Goal: Information Seeking & Learning: Learn about a topic

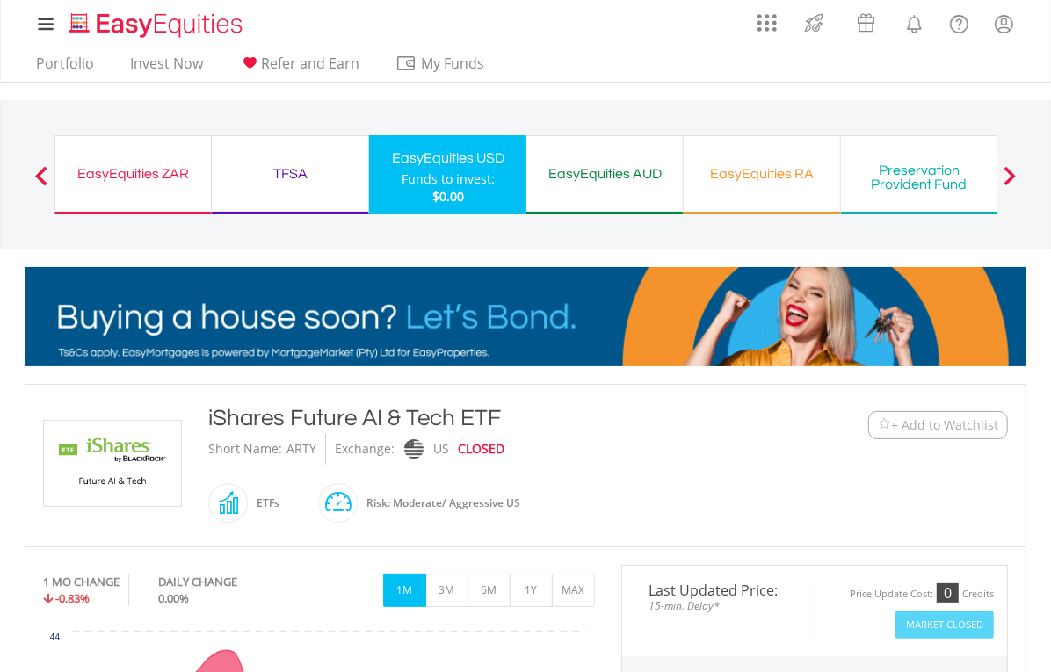
scroll to position [512, 0]
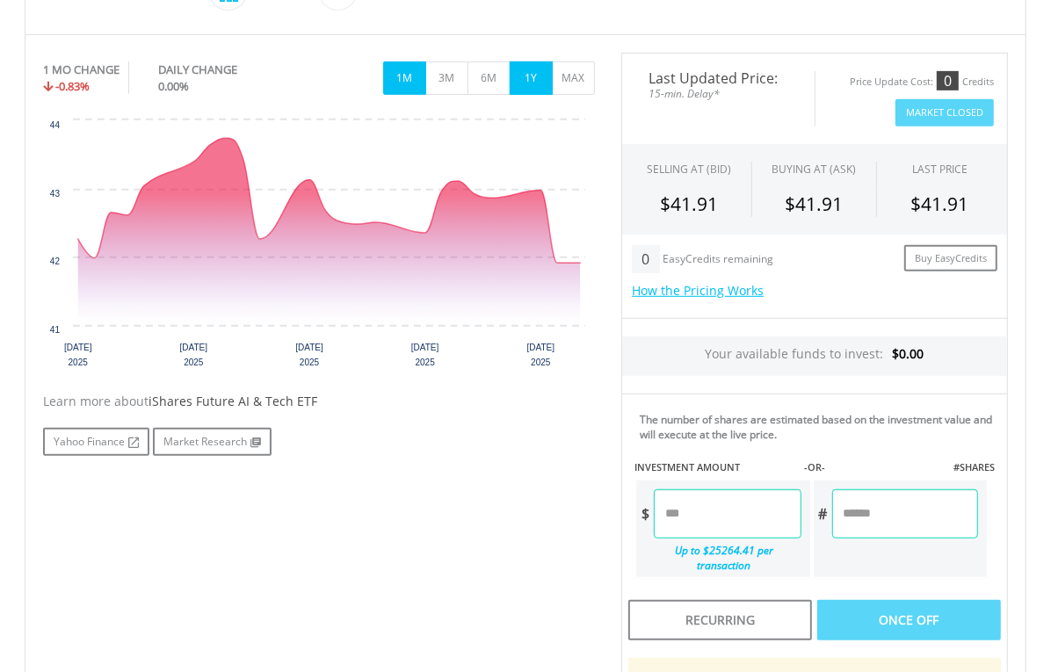
click at [533, 84] on button "1Y" at bounding box center [531, 78] width 43 height 33
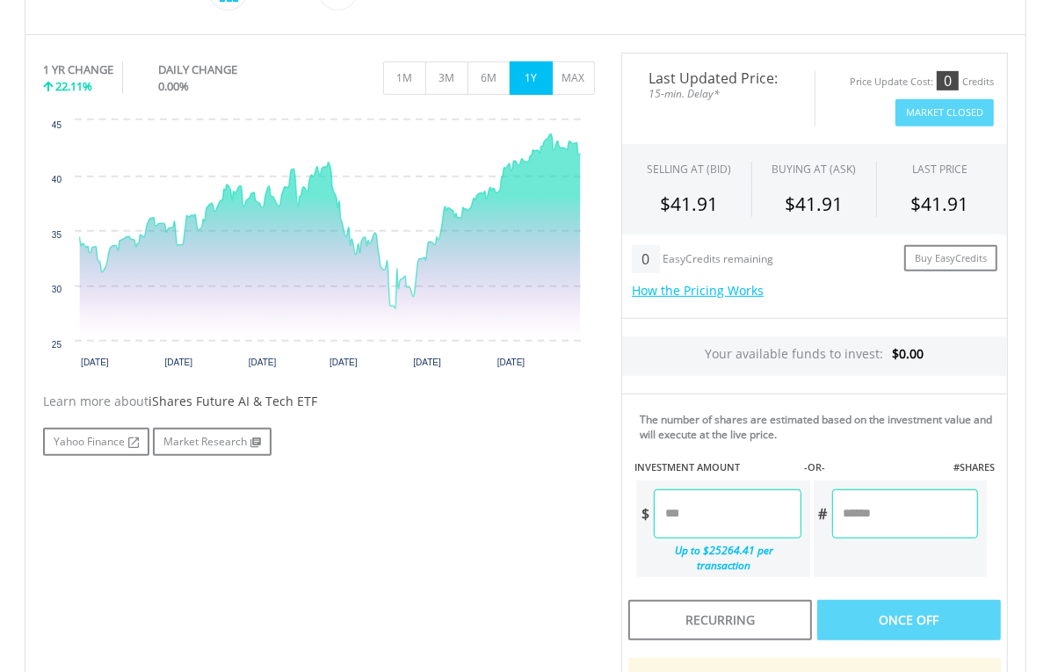
click at [581, 94] on div "1 YR CHANGE 22.11% DAILY CHANGE 0.00% 1M 3M 6M 1Y MAX" at bounding box center [319, 82] width 552 height 59
click at [582, 79] on button "MAX" at bounding box center [573, 78] width 43 height 33
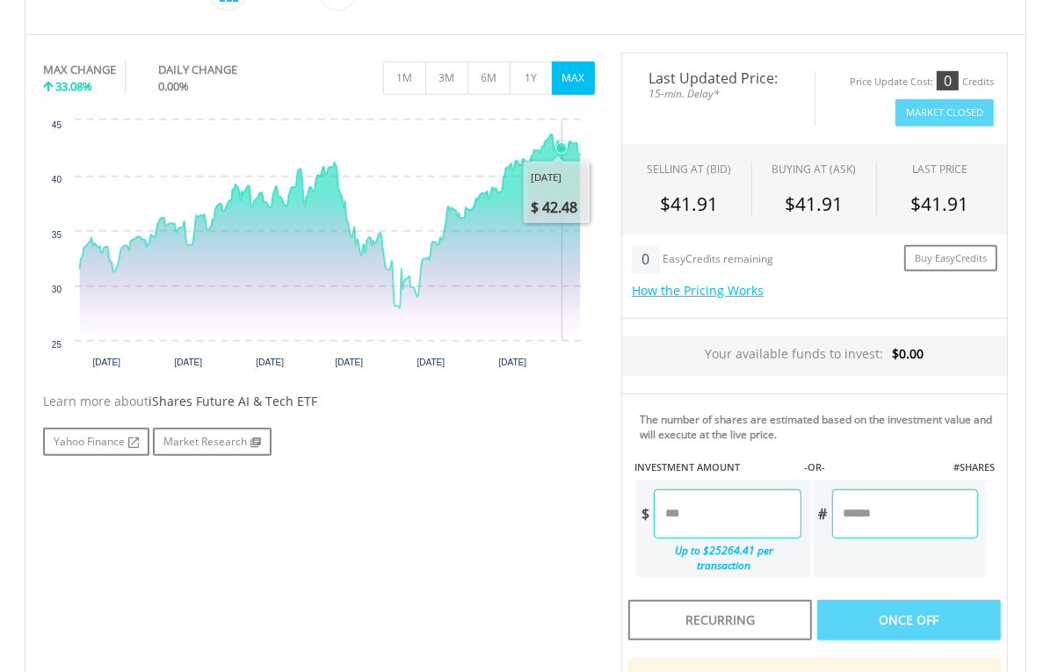
scroll to position [0, 0]
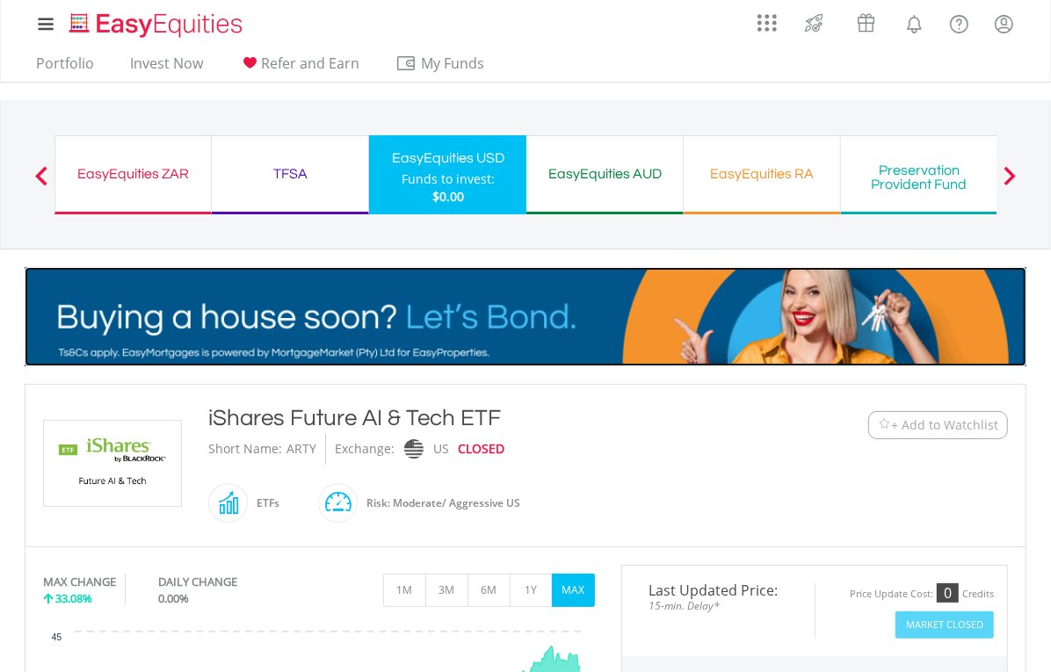
click at [543, 330] on img at bounding box center [526, 316] width 1002 height 99
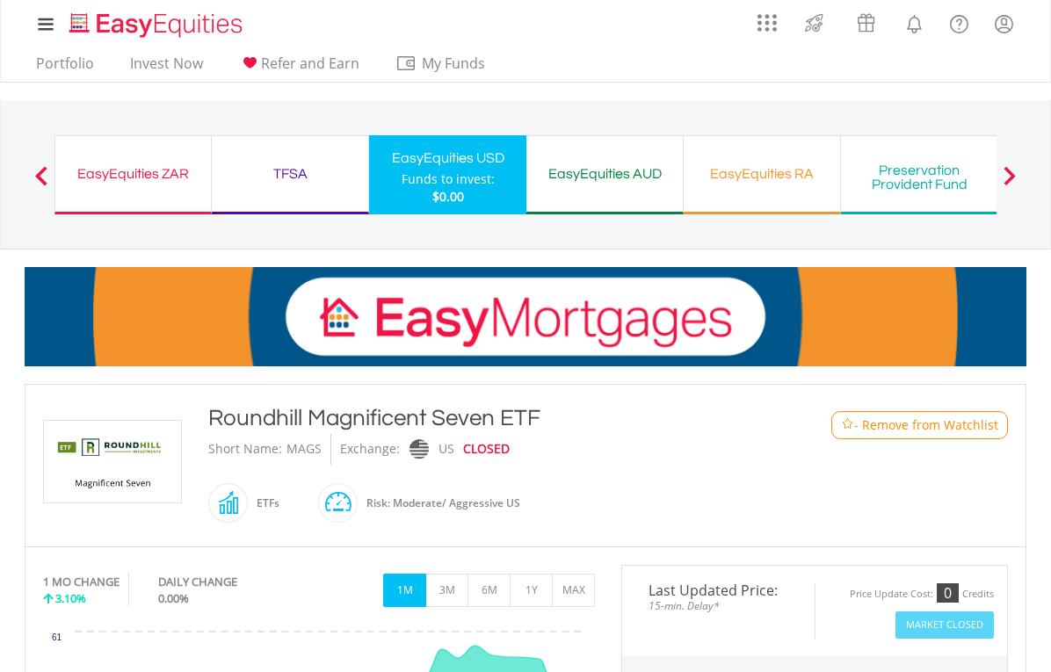
scroll to position [512, 0]
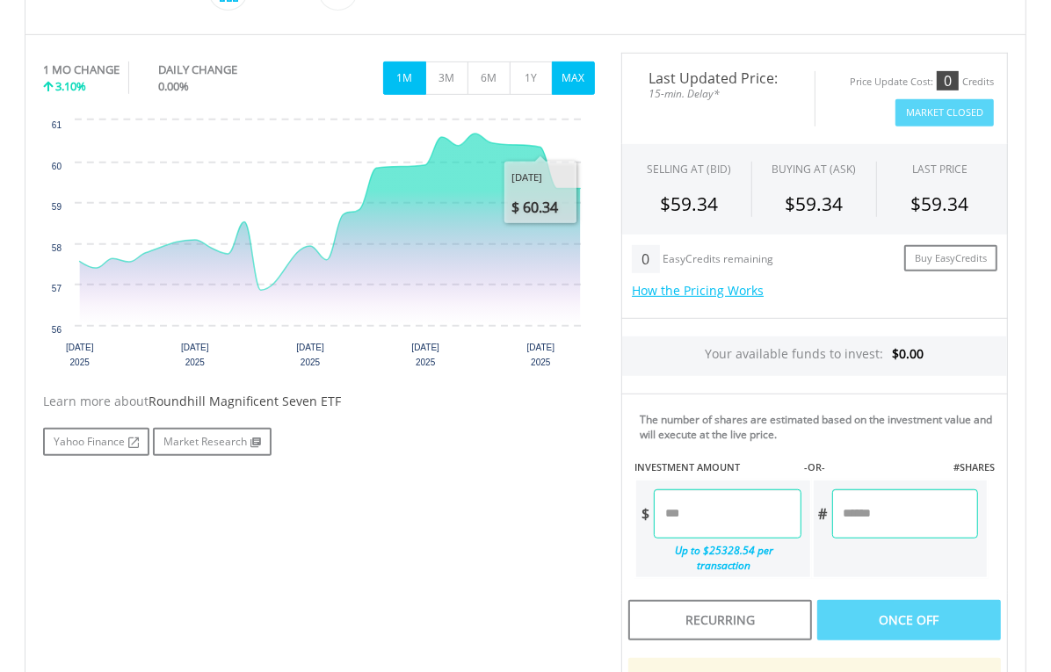
click at [562, 93] on button "MAX" at bounding box center [573, 78] width 43 height 33
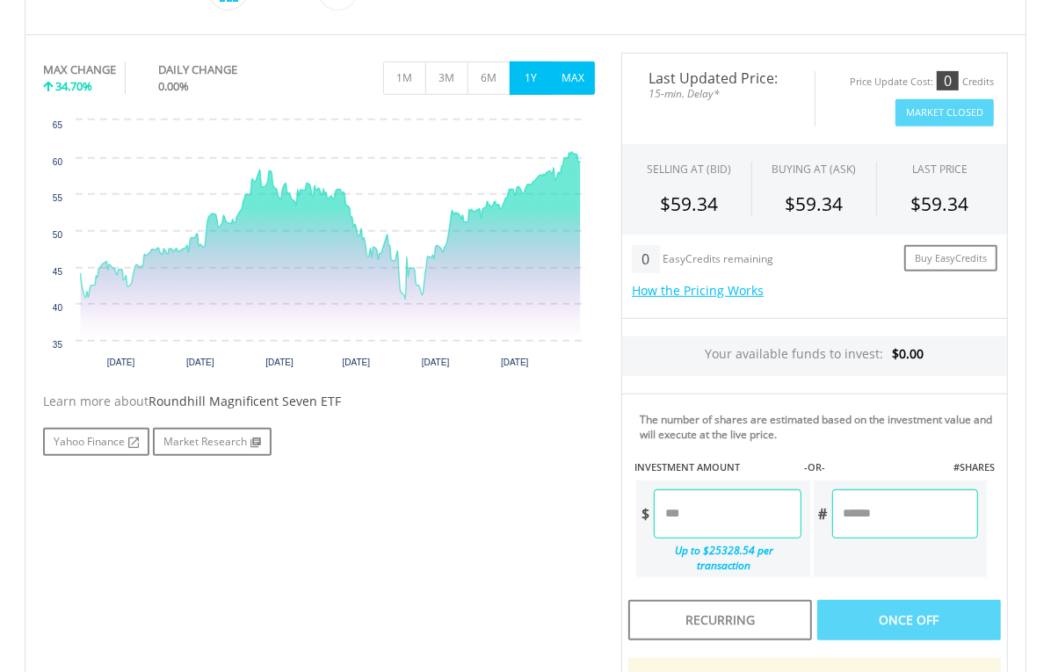
click at [528, 85] on button "1Y" at bounding box center [531, 78] width 43 height 33
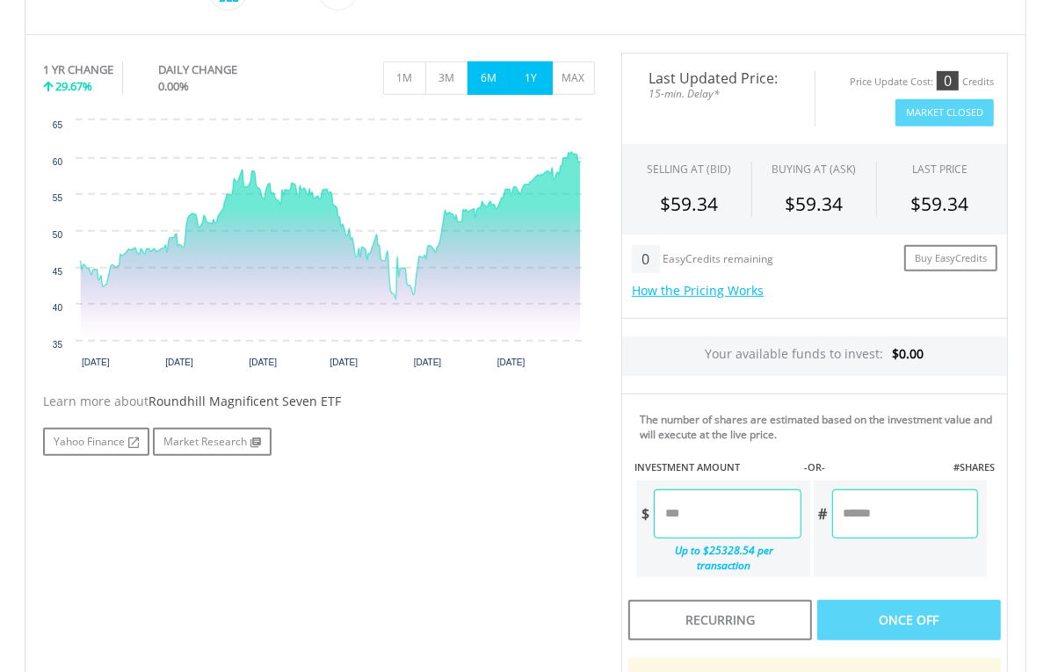
click at [499, 85] on button "6M" at bounding box center [488, 78] width 43 height 33
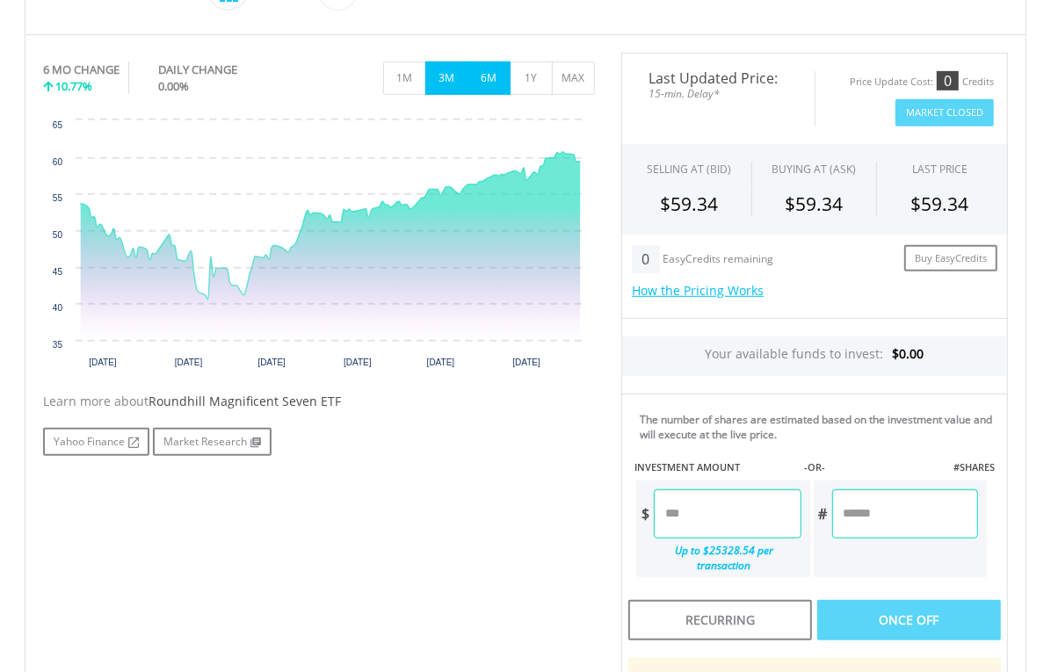
click at [451, 93] on button "3M" at bounding box center [446, 78] width 43 height 33
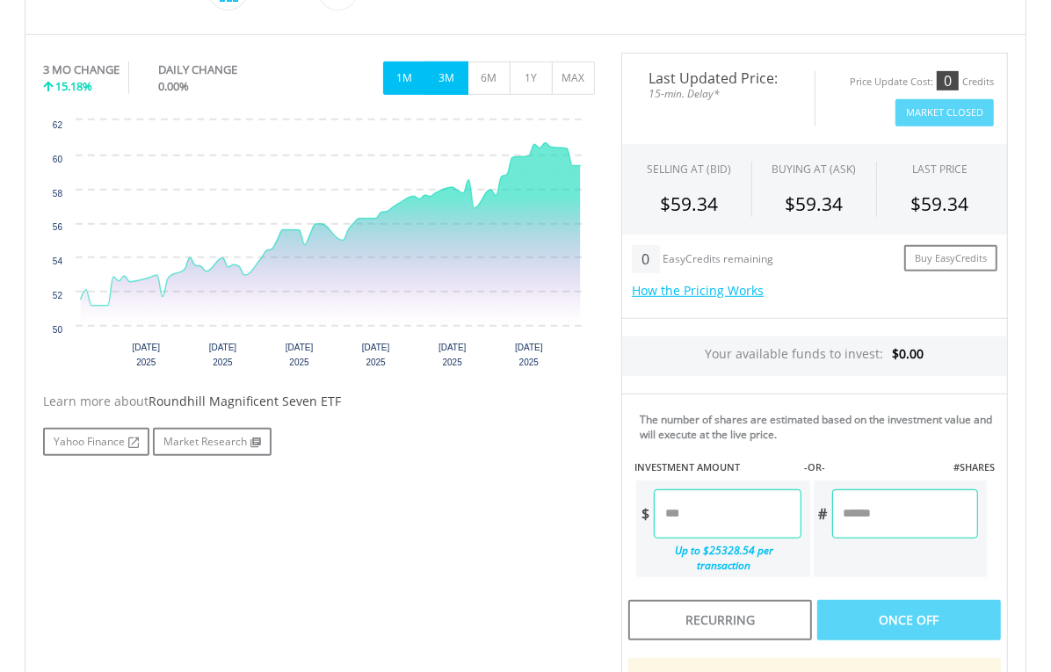
click at [415, 85] on button "1M" at bounding box center [404, 78] width 43 height 33
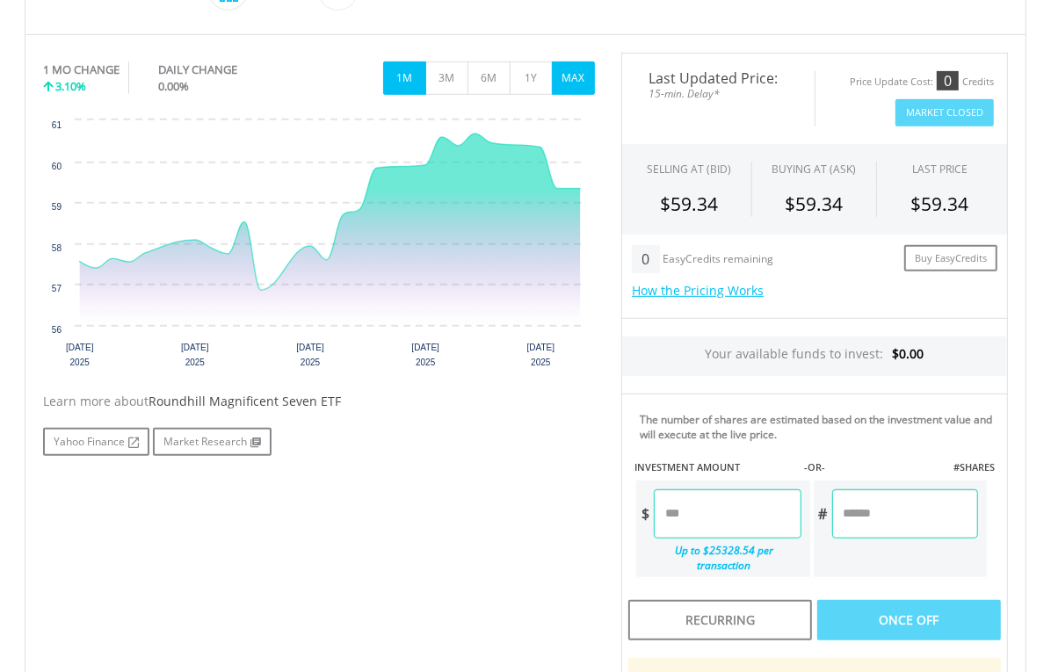
click at [591, 83] on button "MAX" at bounding box center [573, 78] width 43 height 33
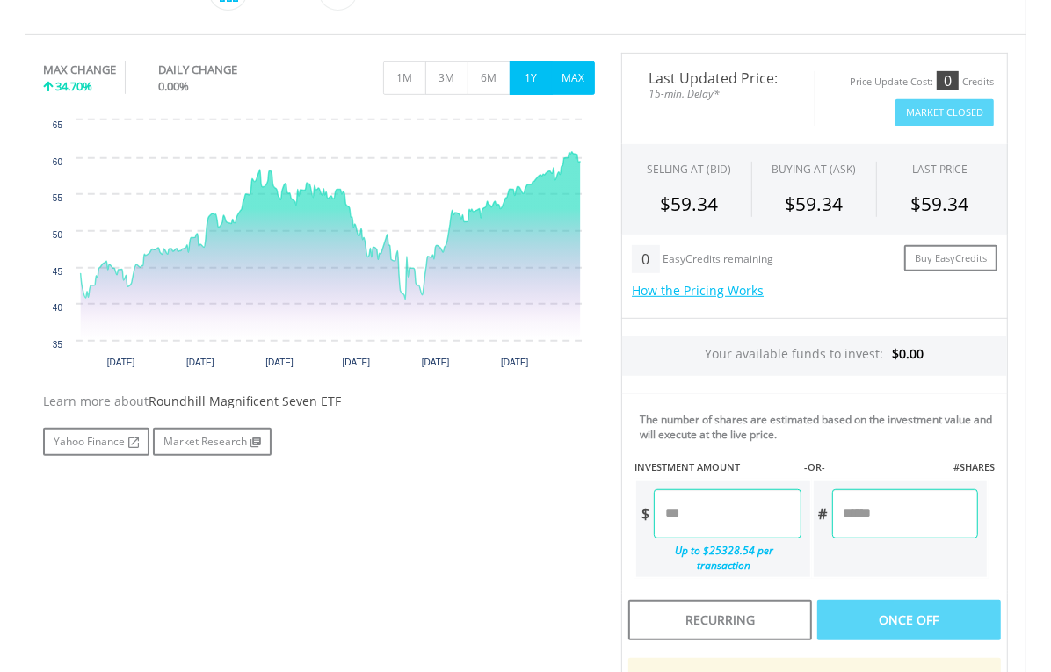
click at [537, 82] on button "1Y" at bounding box center [531, 78] width 43 height 33
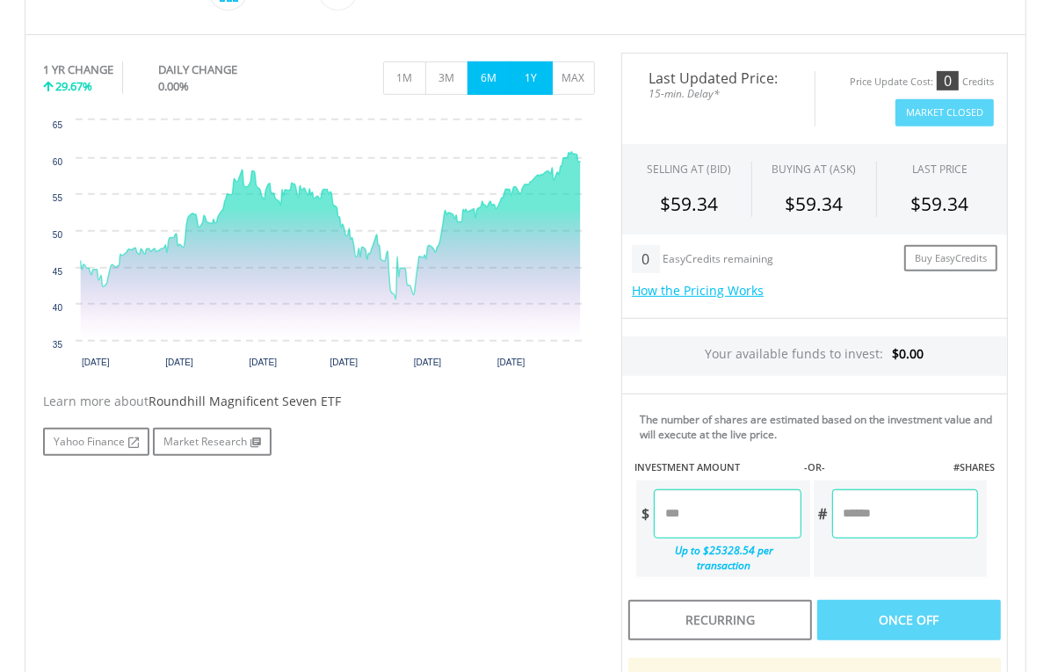
click at [494, 81] on button "6M" at bounding box center [488, 78] width 43 height 33
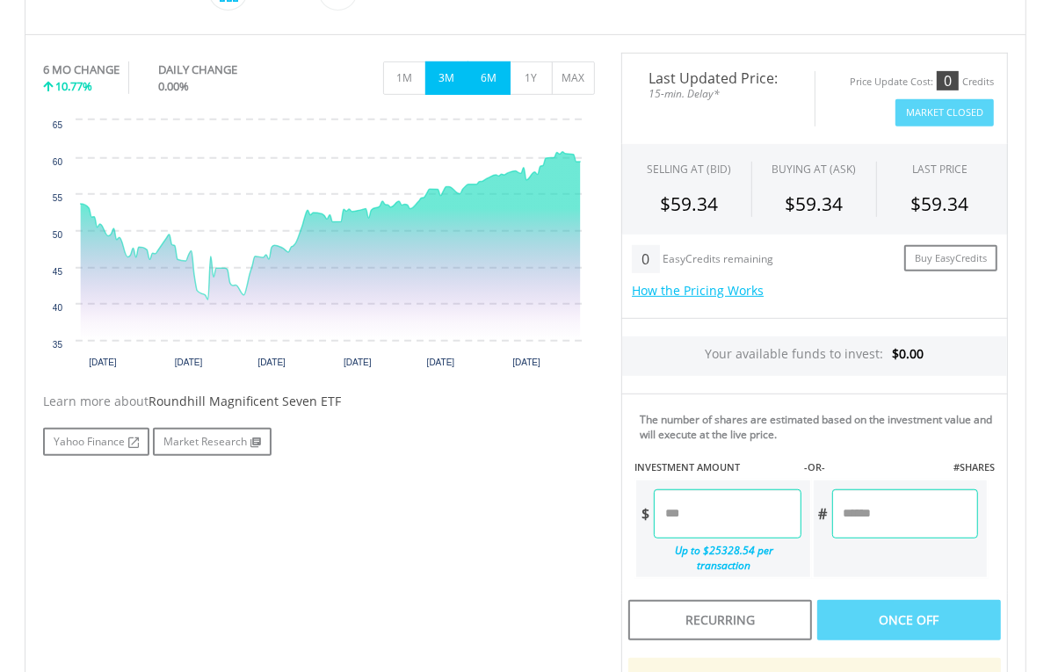
click at [451, 81] on button "3M" at bounding box center [446, 78] width 43 height 33
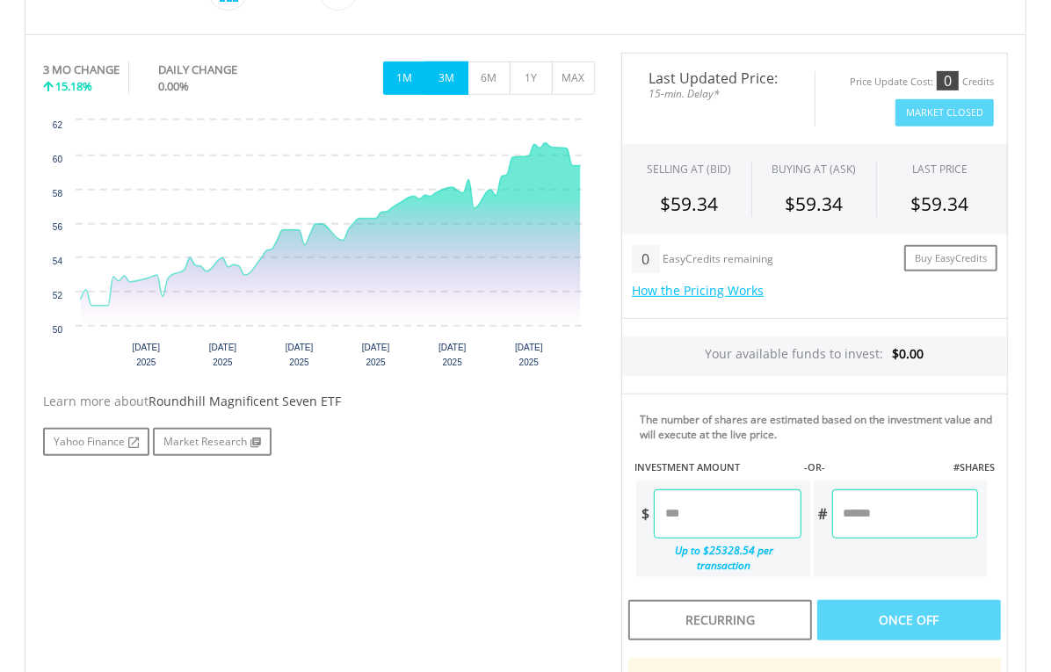
click at [406, 83] on button "1M" at bounding box center [404, 78] width 43 height 33
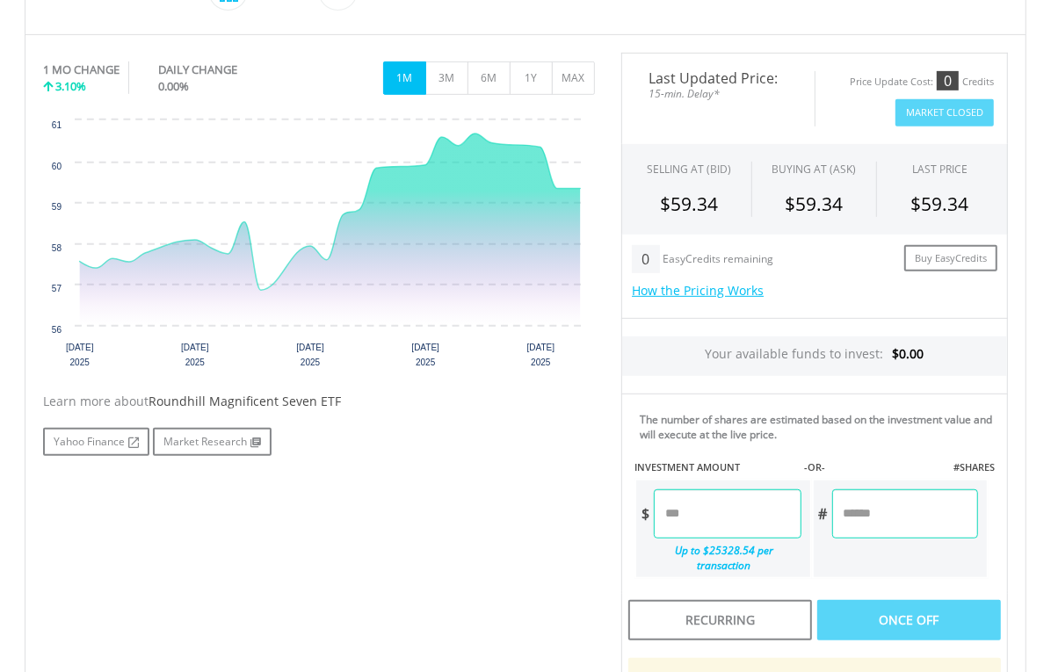
scroll to position [0, 0]
